Goal: Task Accomplishment & Management: Use online tool/utility

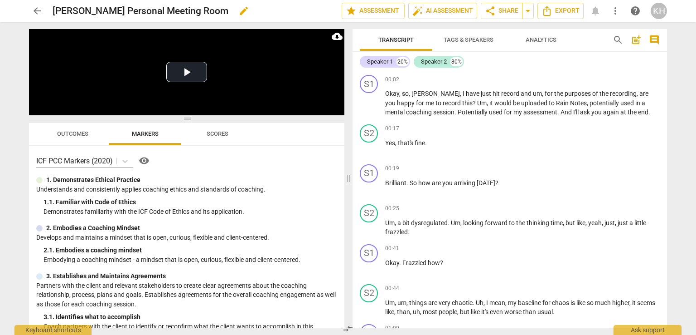
click at [176, 12] on h2 "[PERSON_NAME] Personal Meeting Room" at bounding box center [141, 10] width 176 height 11
drag, startPoint x: 223, startPoint y: 10, endPoint x: 34, endPoint y: 21, distance: 189.4
click at [34, 21] on div "arrow_back [PERSON_NAME] Personal Meeting Room edit star Assessment auto_fix_hi…" at bounding box center [348, 167] width 696 height 335
click at [127, 11] on h2 "[PERSON_NAME] Personal Meeting Room" at bounding box center [141, 10] width 176 height 11
click at [128, 10] on h2 "[PERSON_NAME] Personal Meeting Room" at bounding box center [141, 10] width 176 height 11
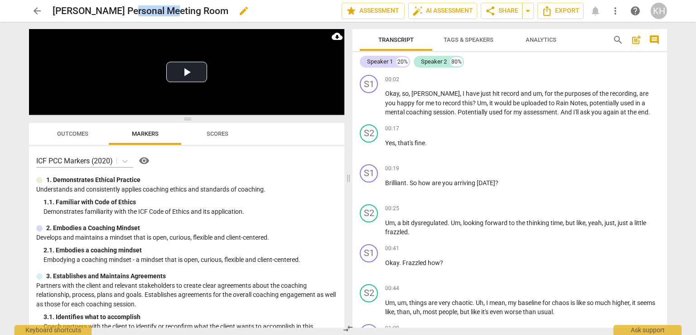
click at [128, 10] on h2 "[PERSON_NAME] Personal Meeting Room" at bounding box center [141, 10] width 176 height 11
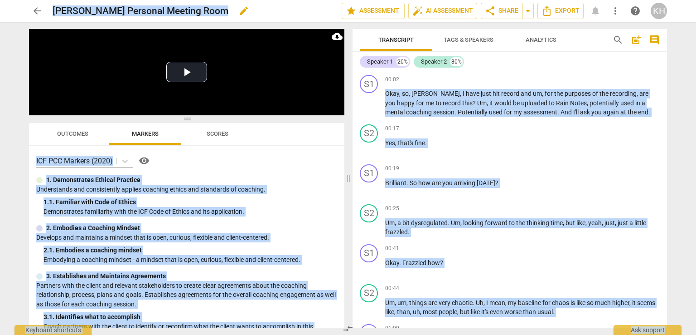
click at [137, 9] on h2 "[PERSON_NAME] Personal Meeting Room" at bounding box center [141, 10] width 176 height 11
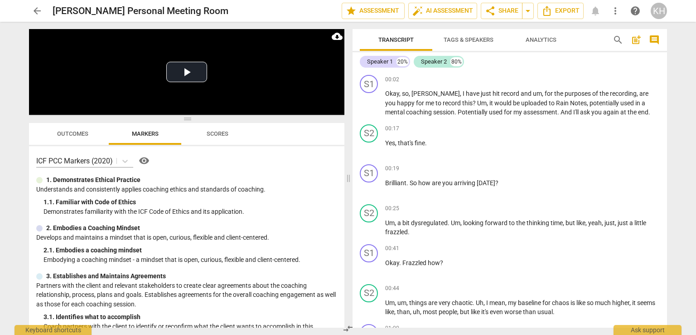
drag, startPoint x: 225, startPoint y: 11, endPoint x: 45, endPoint y: 14, distance: 180.0
click at [45, 14] on div "arrow_back [PERSON_NAME] Personal Meeting Room edit star Assessment auto_fix_hi…" at bounding box center [348, 11] width 638 height 16
click at [88, 11] on h2 "[PERSON_NAME] Personal Meeting Room" at bounding box center [141, 10] width 176 height 11
drag, startPoint x: 223, startPoint y: 10, endPoint x: 159, endPoint y: 14, distance: 64.1
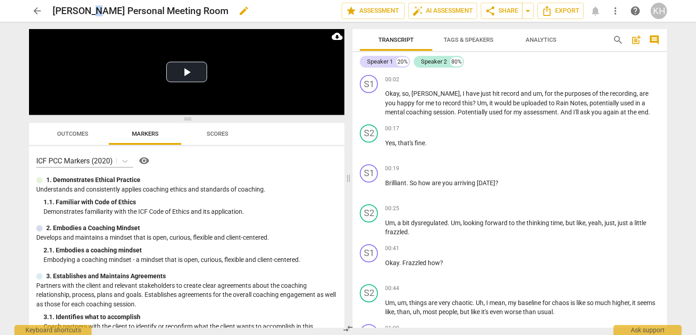
click at [159, 14] on h2 "[PERSON_NAME] Personal Meeting Room" at bounding box center [141, 10] width 176 height 11
click at [236, 10] on span "edit" at bounding box center [244, 10] width 16 height 11
drag, startPoint x: 236, startPoint y: 9, endPoint x: 56, endPoint y: 14, distance: 179.6
click at [56, 14] on input "[PERSON_NAME] Personal Meeting Room" at bounding box center [177, 10] width 249 height 17
type input "K"
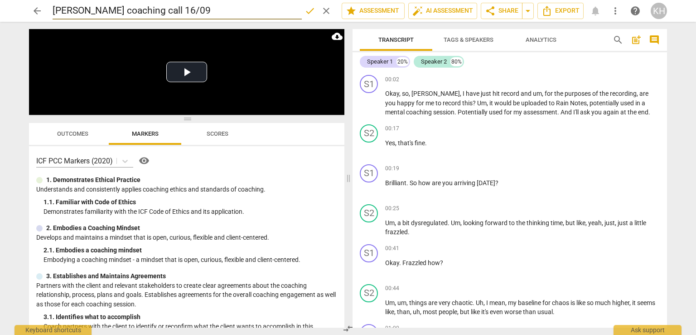
type input "[PERSON_NAME] coaching call 16/09"
click at [40, 10] on span "arrow_back" at bounding box center [37, 10] width 11 height 11
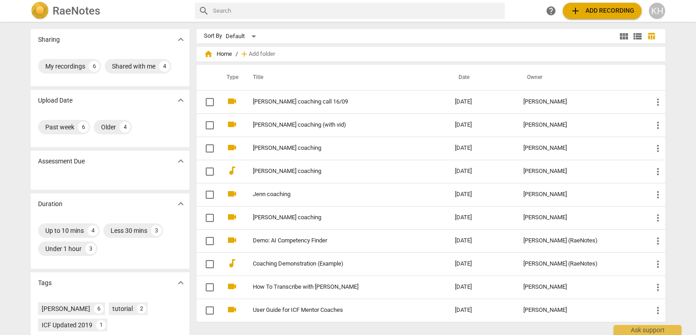
click at [611, 15] on span "add Add recording" at bounding box center [602, 10] width 64 height 11
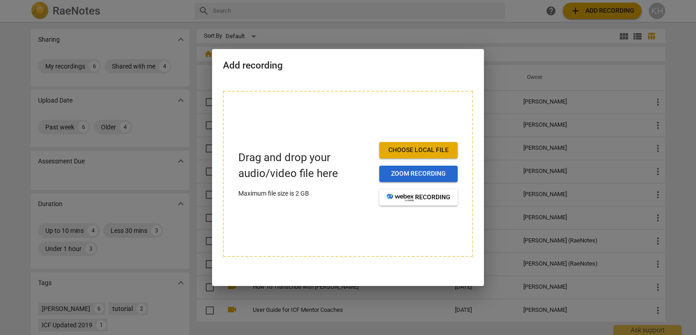
click at [403, 170] on span "Zoom recording" at bounding box center [419, 173] width 64 height 9
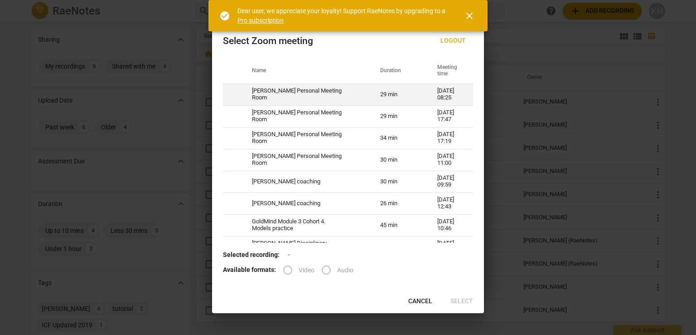
click at [289, 98] on td "[PERSON_NAME] Personal Meeting Room" at bounding box center [305, 94] width 128 height 22
radio input "true"
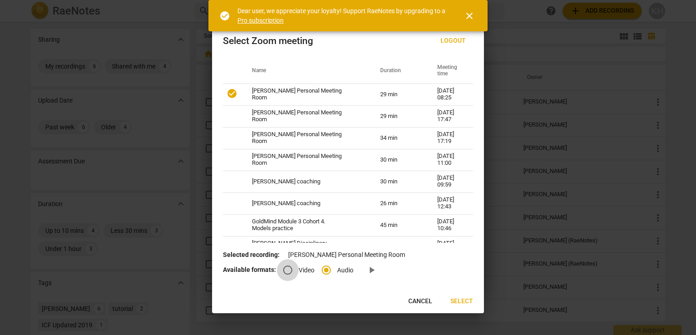
click at [286, 270] on input "Video" at bounding box center [288, 270] width 22 height 22
radio input "true"
click at [403, 253] on p "Selected recording: Kathleen Helm's Personal Meeting Room" at bounding box center [348, 255] width 250 height 10
drag, startPoint x: 406, startPoint y: 251, endPoint x: 374, endPoint y: 255, distance: 32.0
click at [374, 255] on p "Selected recording: Kathleen Helm's Personal Meeting Room" at bounding box center [348, 255] width 250 height 10
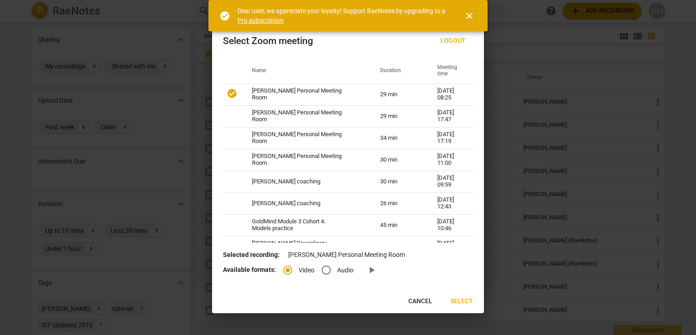
click at [462, 298] on span "Select" at bounding box center [462, 301] width 23 height 9
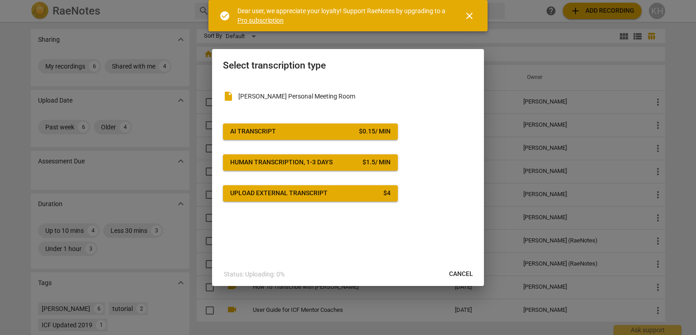
click at [365, 130] on div "$ 0.15 / min" at bounding box center [375, 131] width 32 height 9
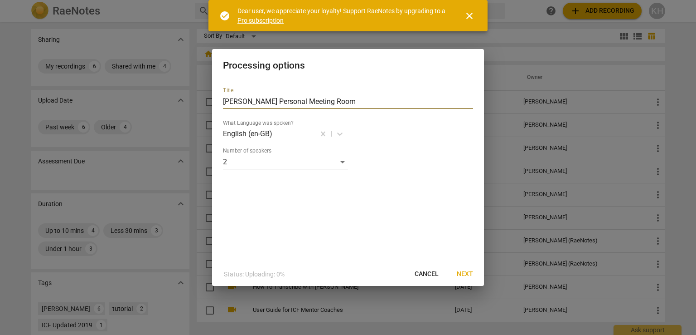
drag, startPoint x: 341, startPoint y: 102, endPoint x: 208, endPoint y: 91, distance: 133.3
click at [207, 93] on div "Processing options Title Kathleen Helm's Personal Meeting Room What Language wa…" at bounding box center [348, 167] width 696 height 335
type input "Erica coaching 17/09"
click at [466, 276] on span "Next" at bounding box center [465, 273] width 16 height 9
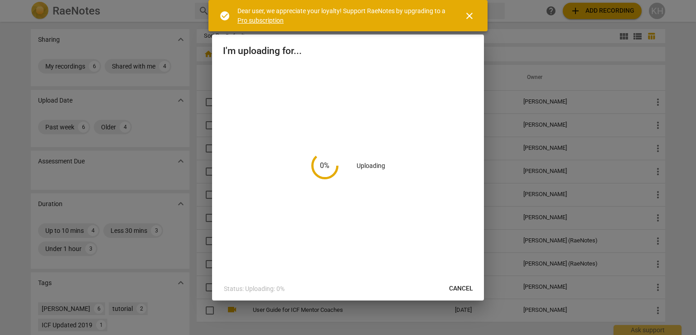
click at [473, 17] on span "close" at bounding box center [469, 15] width 11 height 11
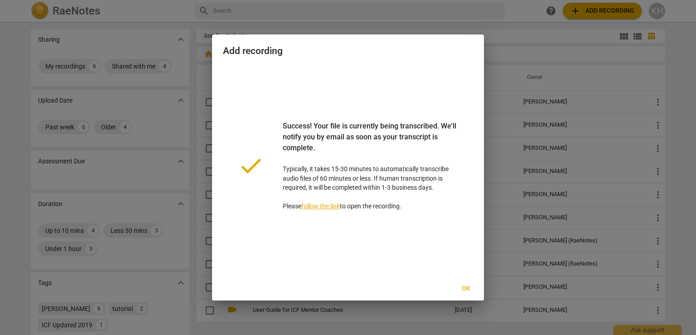
click at [465, 290] on span "Ok" at bounding box center [466, 288] width 15 height 9
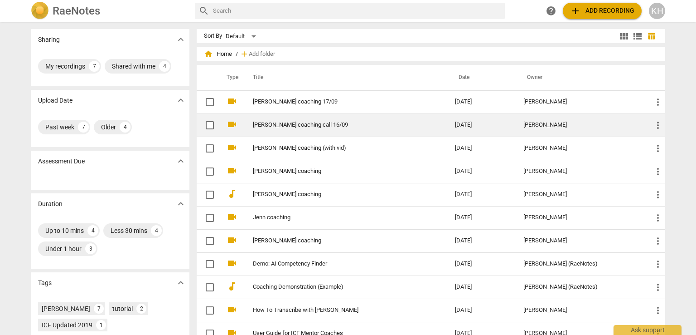
click at [279, 124] on link "[PERSON_NAME] coaching call 16/09" at bounding box center [338, 125] width 170 height 7
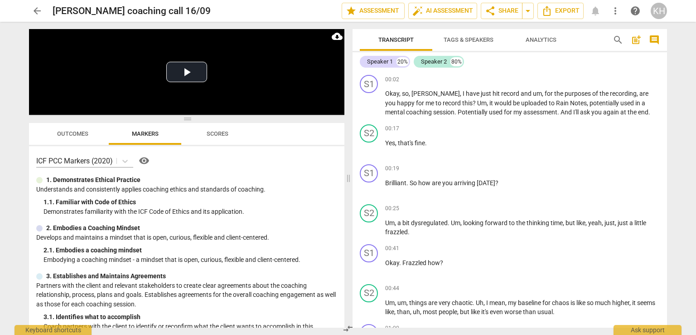
click at [472, 40] on span "Tags & Speakers" at bounding box center [469, 39] width 50 height 7
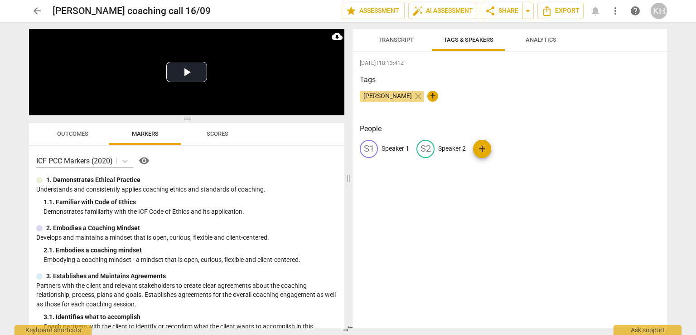
click at [400, 144] on p "Speaker 1" at bounding box center [396, 149] width 28 height 10
type input "Kathleen"
click at [508, 151] on p "Speaker 2" at bounding box center [511, 149] width 28 height 10
type input "Jenn"
click at [507, 178] on div "2025-09-16T18:13:41Z Tags Kathleen Helm close + People KA Kathleen edit Jenn de…" at bounding box center [510, 189] width 315 height 275
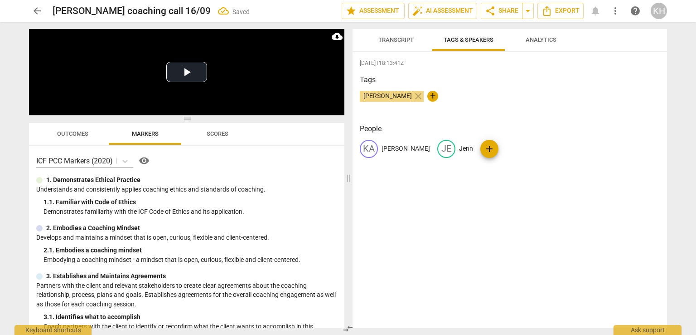
click at [389, 40] on span "Transcript" at bounding box center [396, 39] width 35 height 7
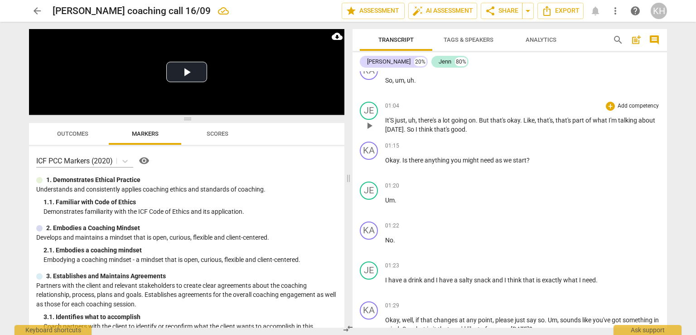
scroll to position [181, 0]
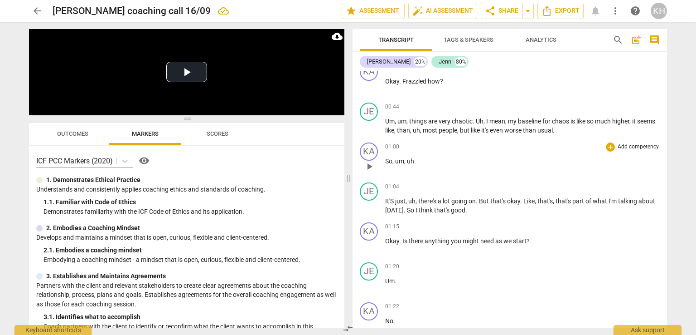
click at [385, 159] on span "So" at bounding box center [388, 160] width 7 height 7
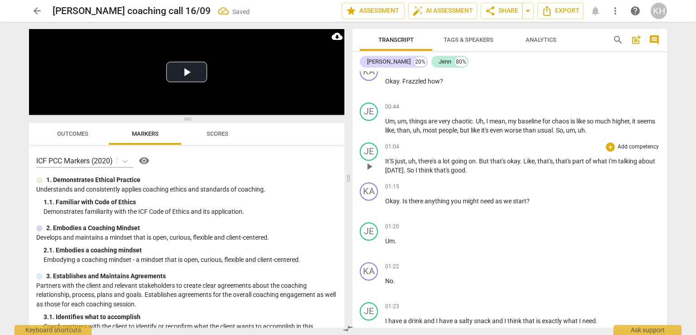
click at [385, 158] on span "It'S" at bounding box center [390, 160] width 10 height 7
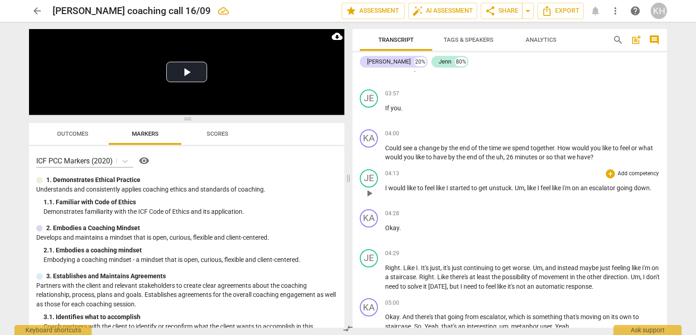
scroll to position [635, 0]
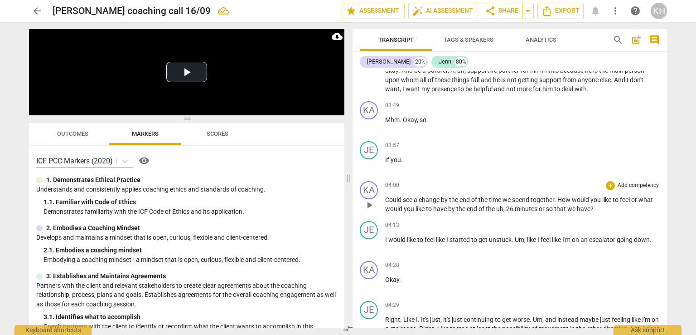
click at [385, 196] on span "Could" at bounding box center [394, 199] width 18 height 7
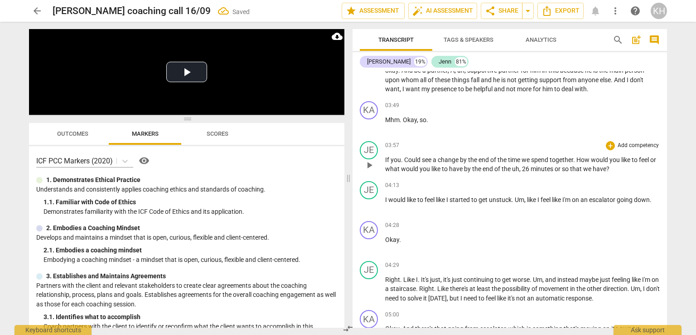
click at [406, 156] on span "Could" at bounding box center [413, 159] width 18 height 7
drag, startPoint x: 386, startPoint y: 156, endPoint x: 394, endPoint y: 163, distance: 9.6
click at [386, 156] on span "If" at bounding box center [387, 159] width 5 height 7
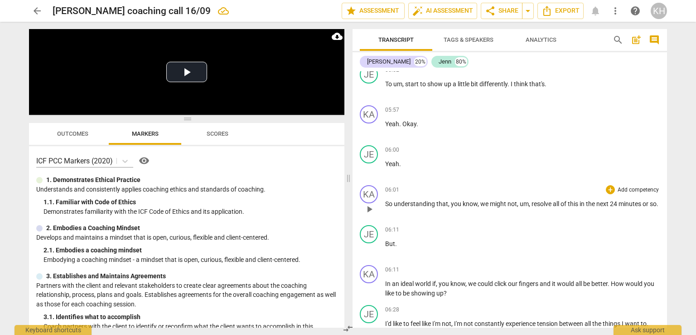
scroll to position [997, 0]
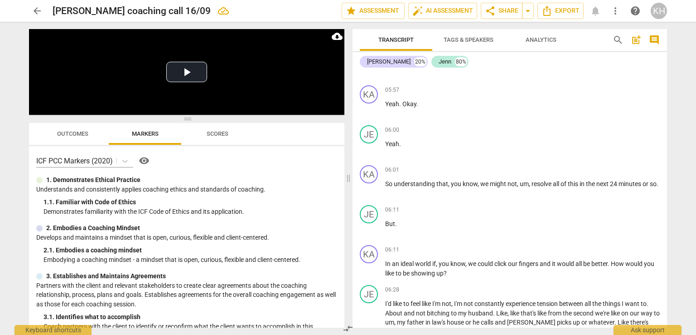
click at [218, 134] on span "Scores" at bounding box center [218, 133] width 22 height 7
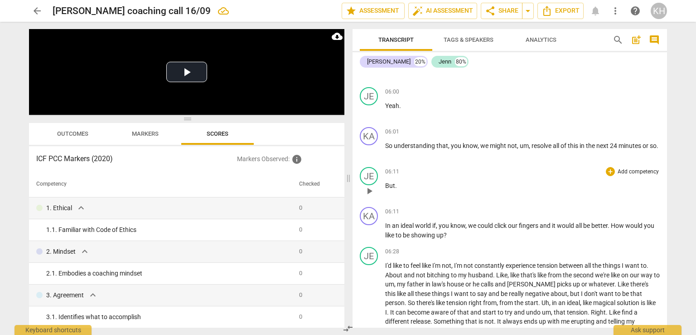
scroll to position [1088, 0]
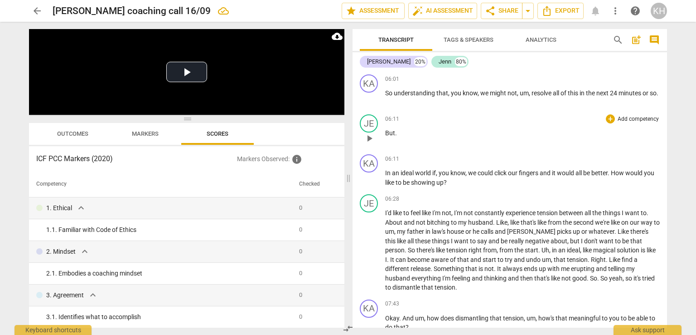
click at [386, 136] on span "But" at bounding box center [390, 132] width 10 height 7
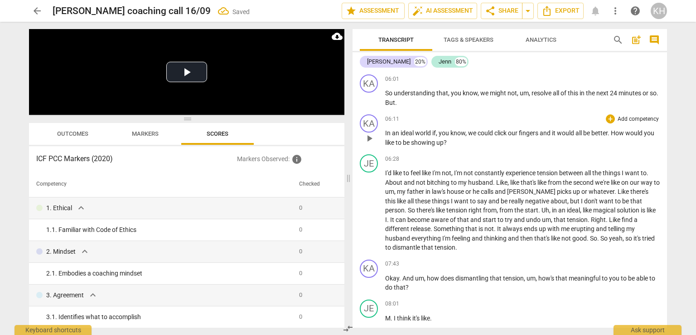
click at [387, 136] on span "In" at bounding box center [388, 132] width 7 height 7
click at [385, 136] on span "In" at bounding box center [388, 132] width 7 height 7
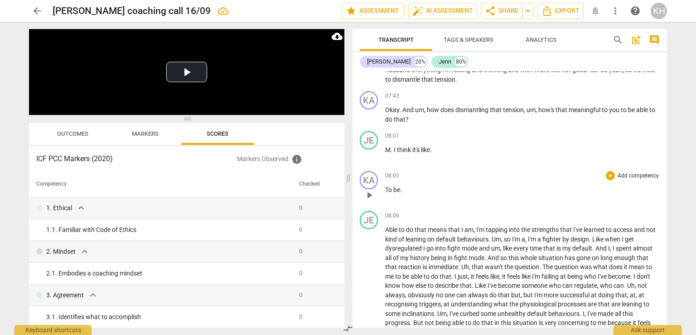
scroll to position [1224, 0]
click at [388, 234] on span "Able" at bounding box center [392, 230] width 14 height 7
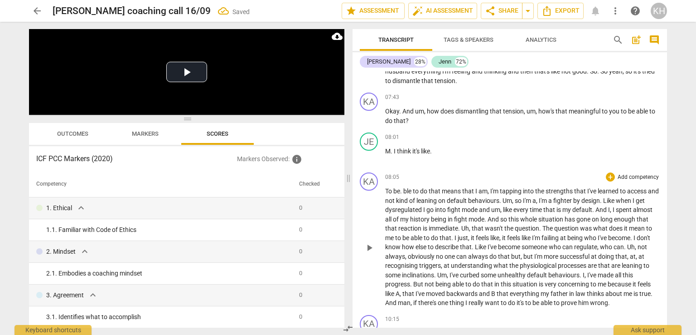
click at [404, 194] on span "ble" at bounding box center [409, 190] width 10 height 7
click at [385, 194] on span "To" at bounding box center [389, 190] width 8 height 7
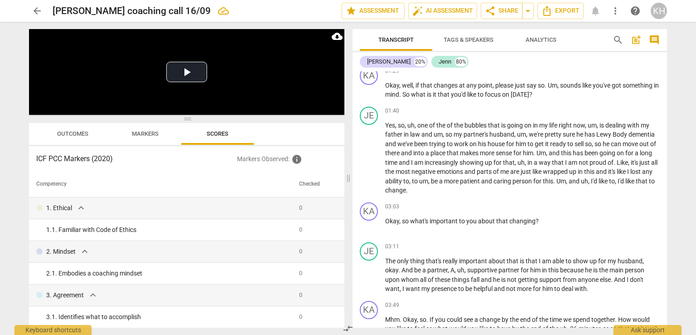
scroll to position [0, 0]
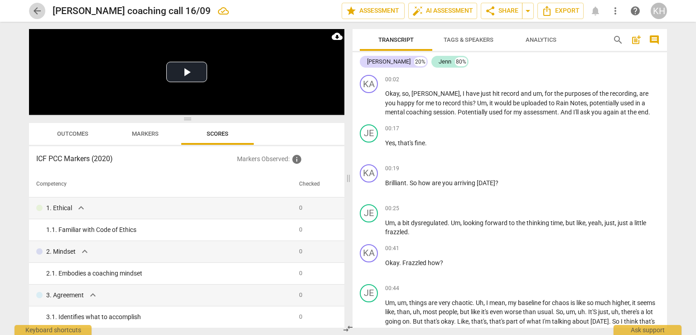
click at [36, 13] on span "arrow_back" at bounding box center [37, 10] width 11 height 11
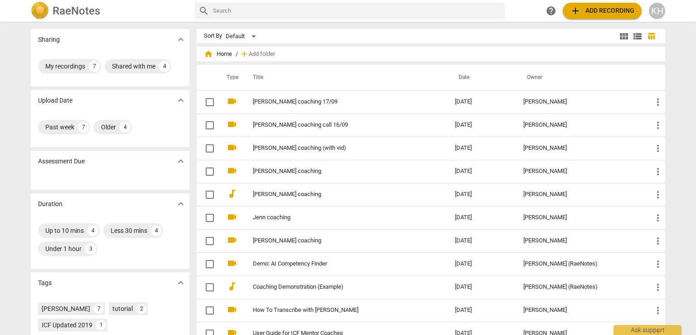
click at [625, 36] on span "view_module" at bounding box center [624, 36] width 11 height 11
